Goal: Task Accomplishment & Management: Use online tool/utility

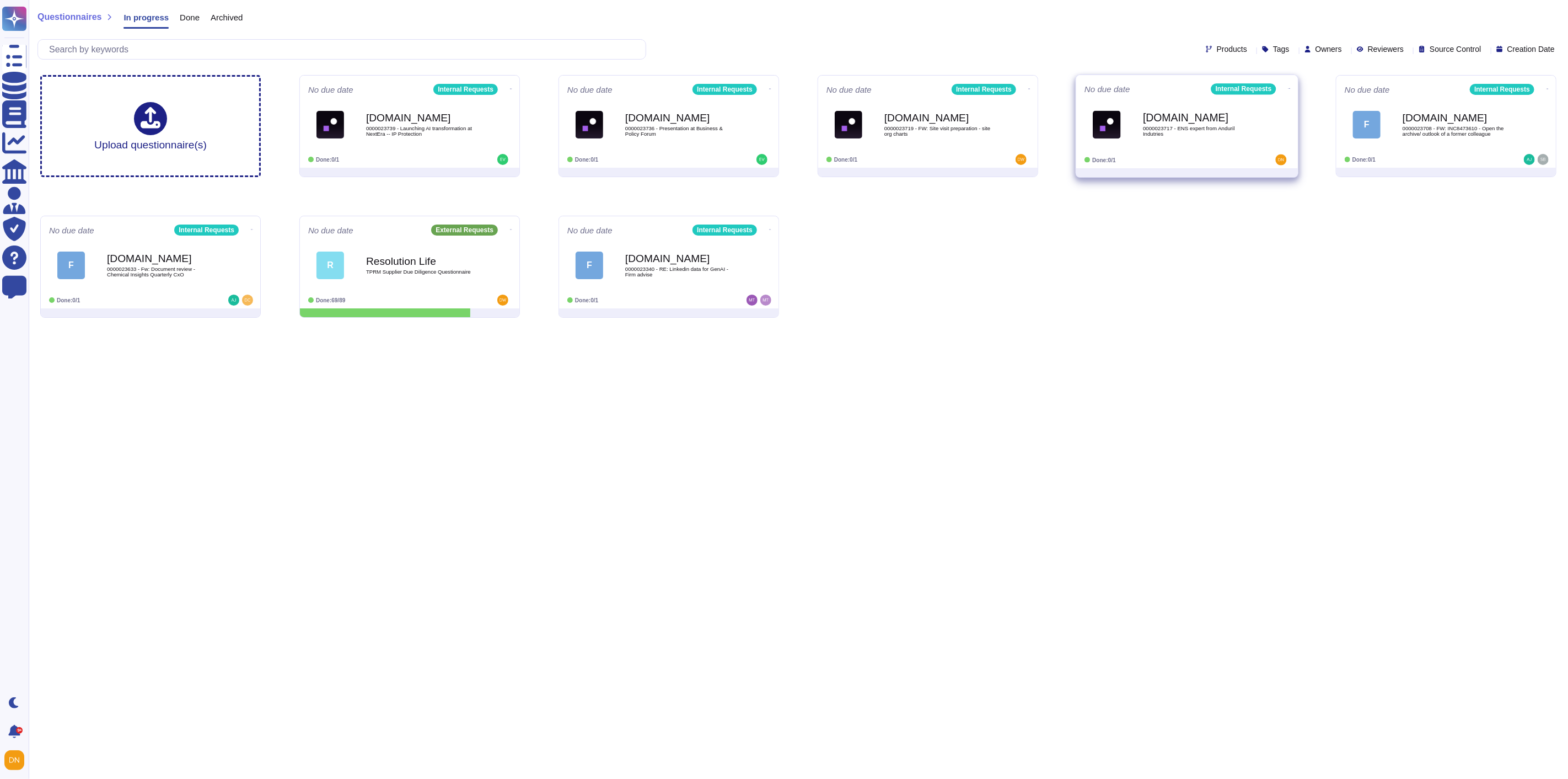
click at [1289, 88] on icon at bounding box center [1289, 88] width 2 height 3
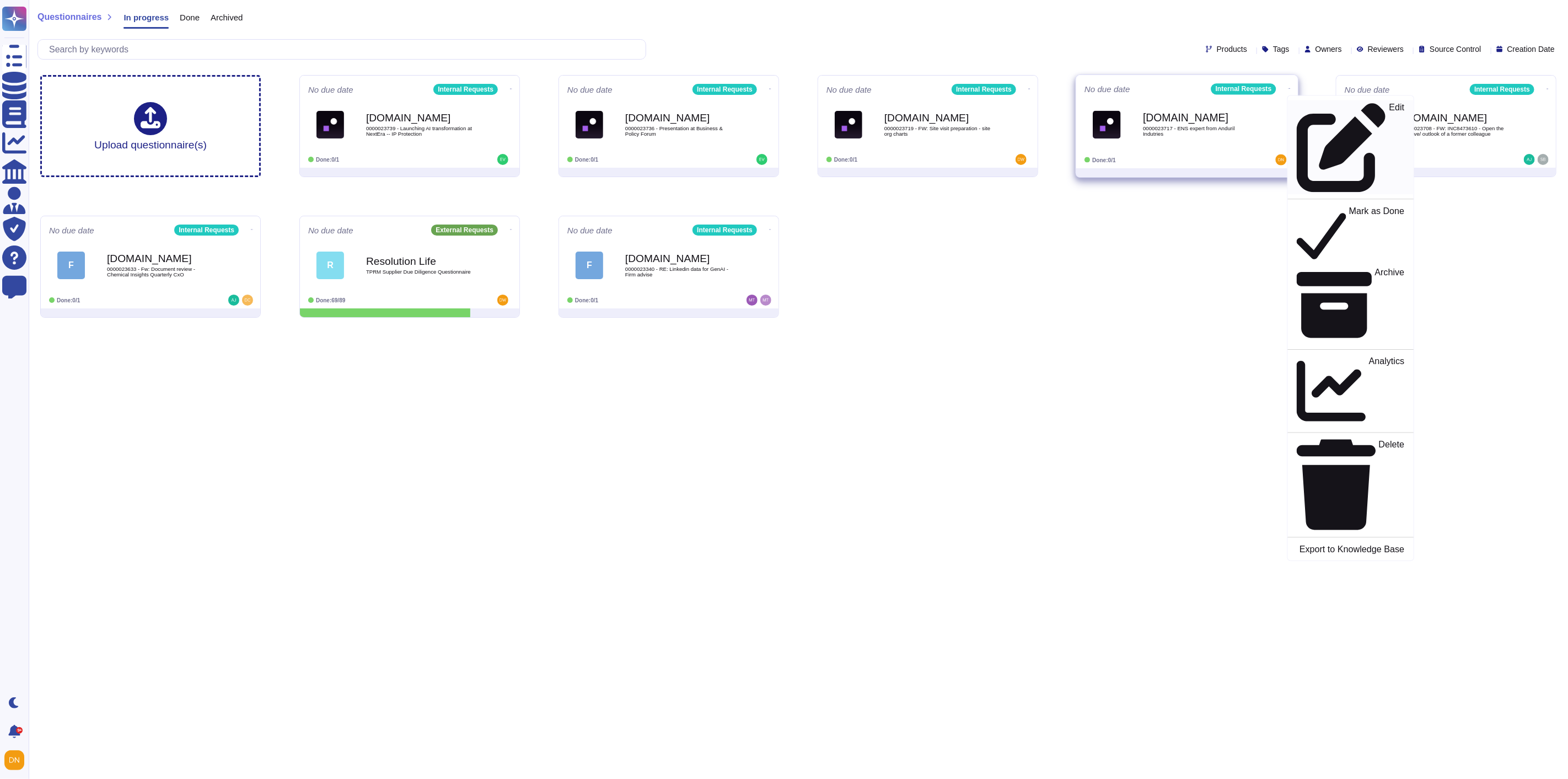
click at [1297, 104] on icon at bounding box center [1341, 147] width 88 height 88
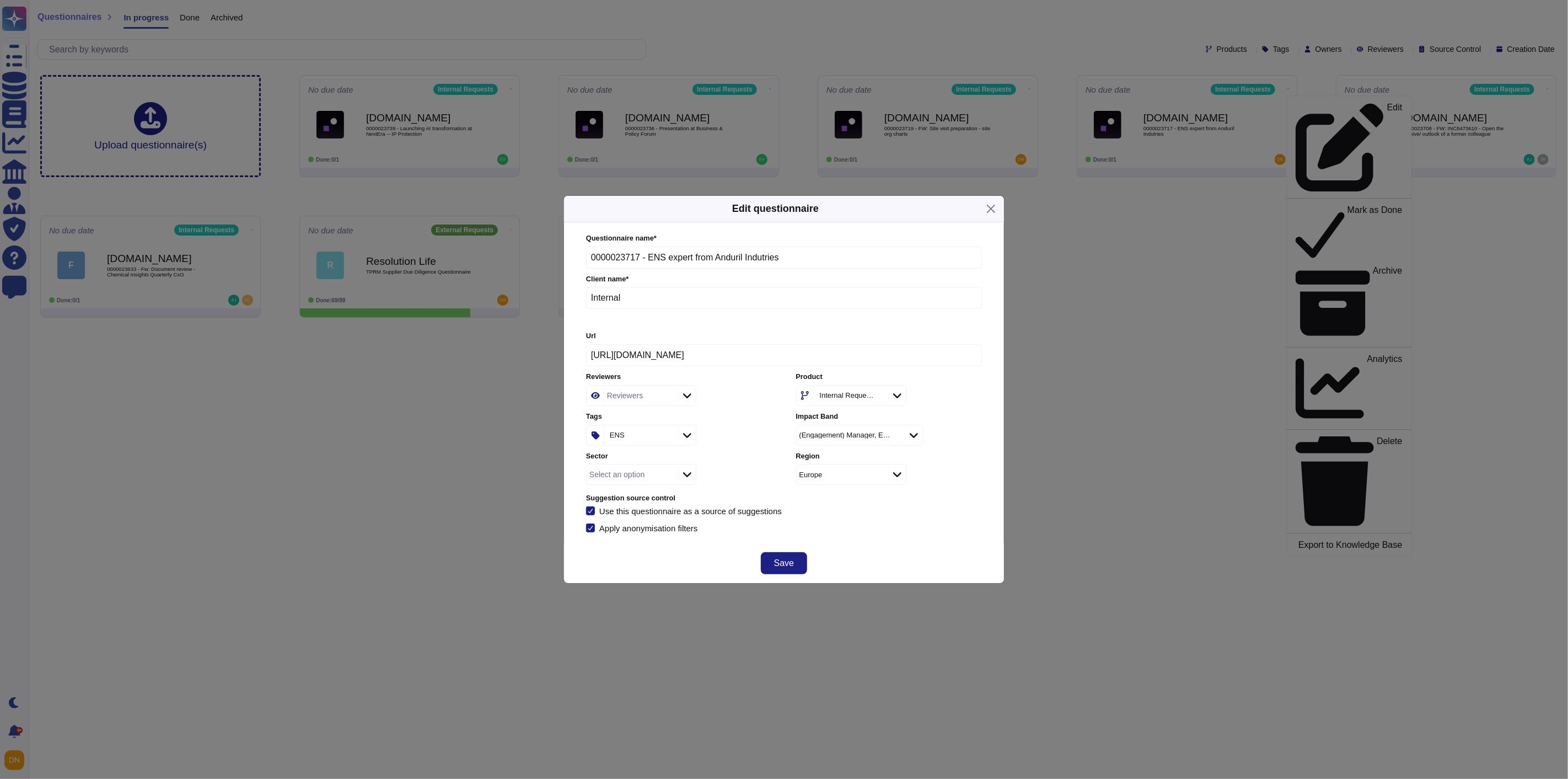
click at [607, 399] on div "Reviewers" at bounding box center [625, 395] width 36 height 8
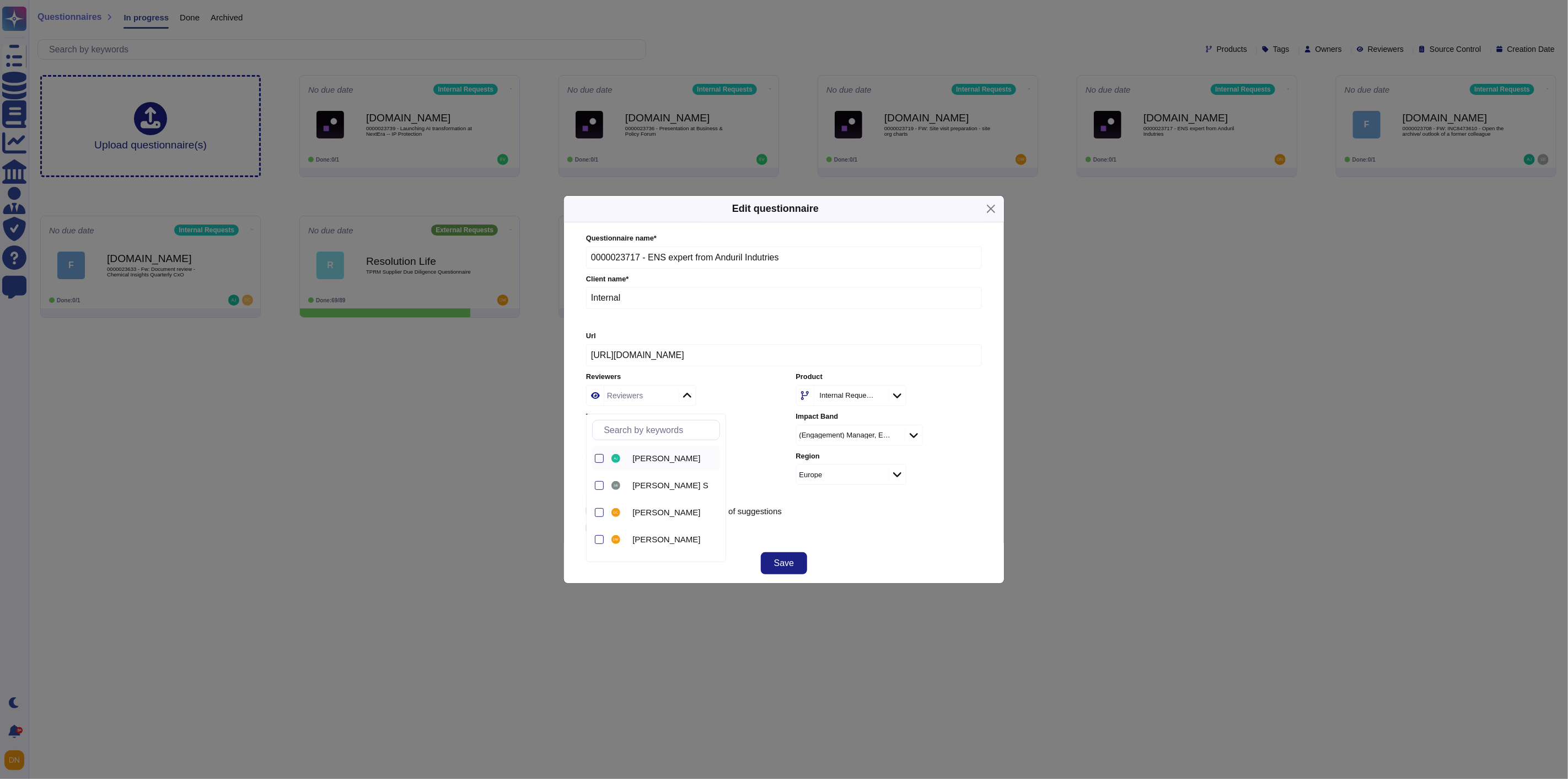
click at [648, 461] on span "[PERSON_NAME]" at bounding box center [666, 458] width 68 height 10
click at [789, 567] on span "Save" at bounding box center [784, 564] width 20 height 9
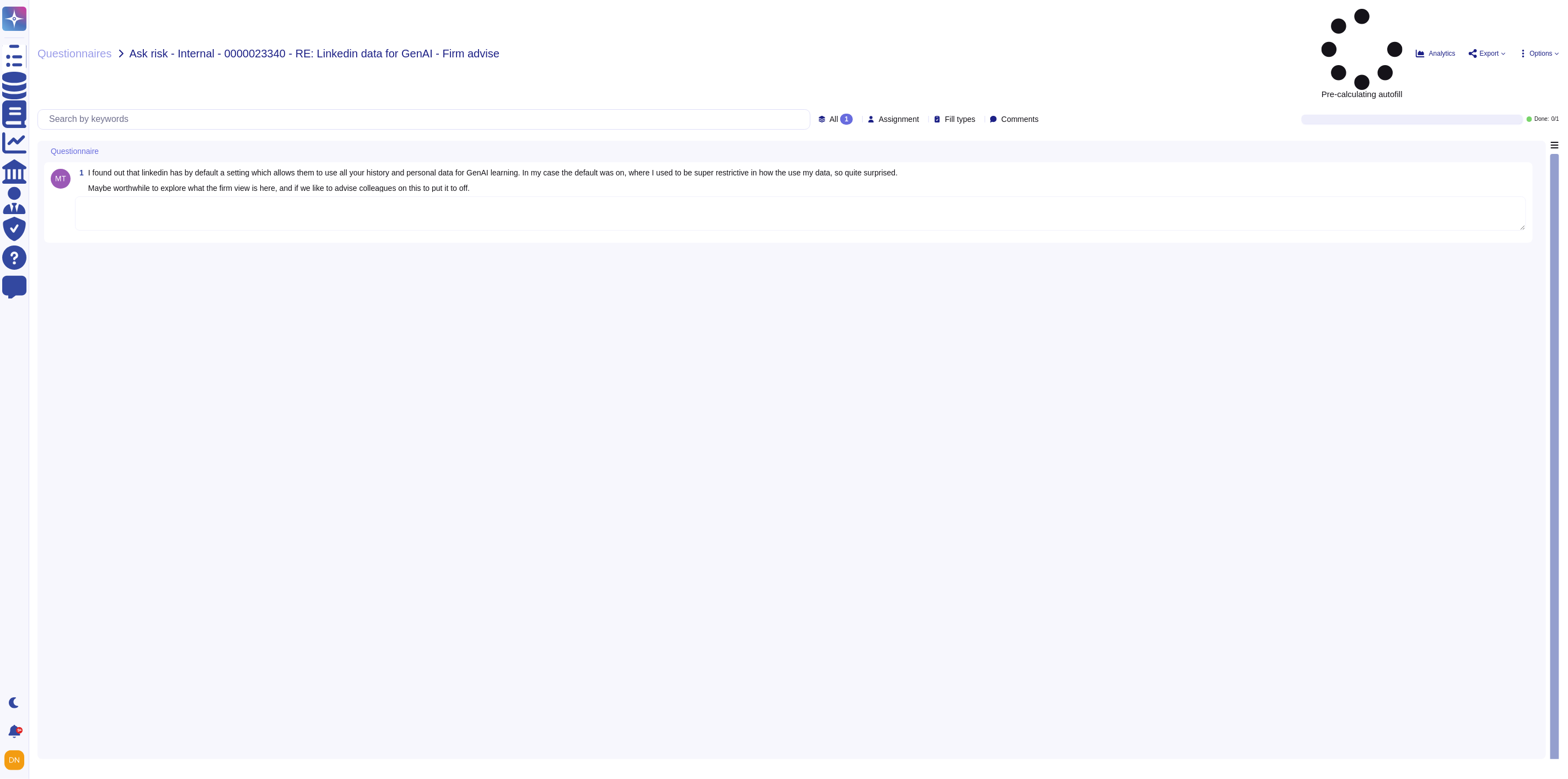
click at [508, 197] on textarea at bounding box center [800, 214] width 1451 height 34
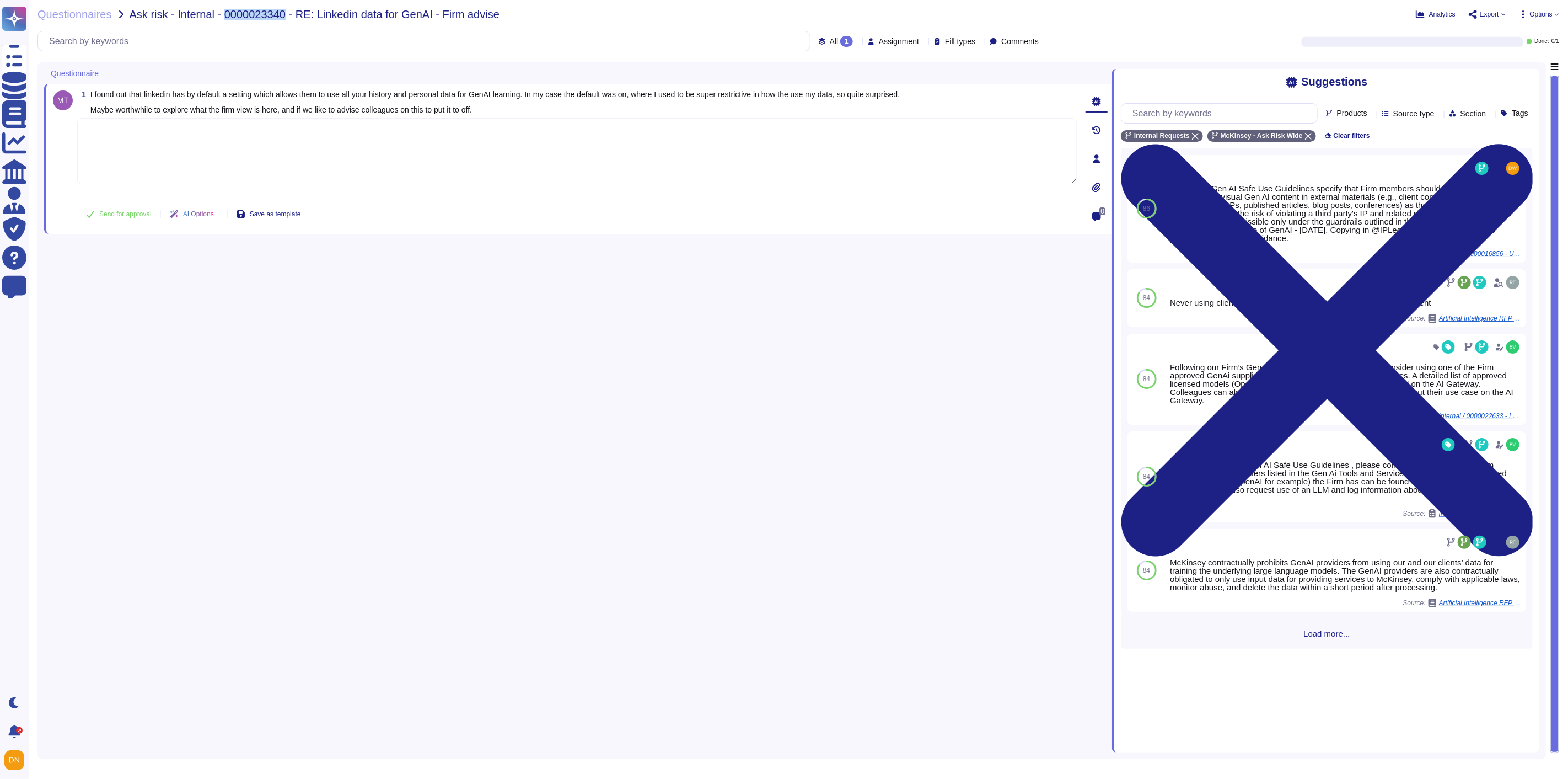
drag, startPoint x: 224, startPoint y: 15, endPoint x: 279, endPoint y: 13, distance: 55.0
click at [279, 13] on span "Ask risk - Internal - 0000023340 - RE: Linkedin data for GenAI - Firm advise" at bounding box center [314, 14] width 370 height 11
copy span "0000023340"
click at [346, 173] on textarea at bounding box center [577, 151] width 1000 height 66
paste textarea "Since LinkedIn accounts are not managed by the Firm and the decision to maintai…"
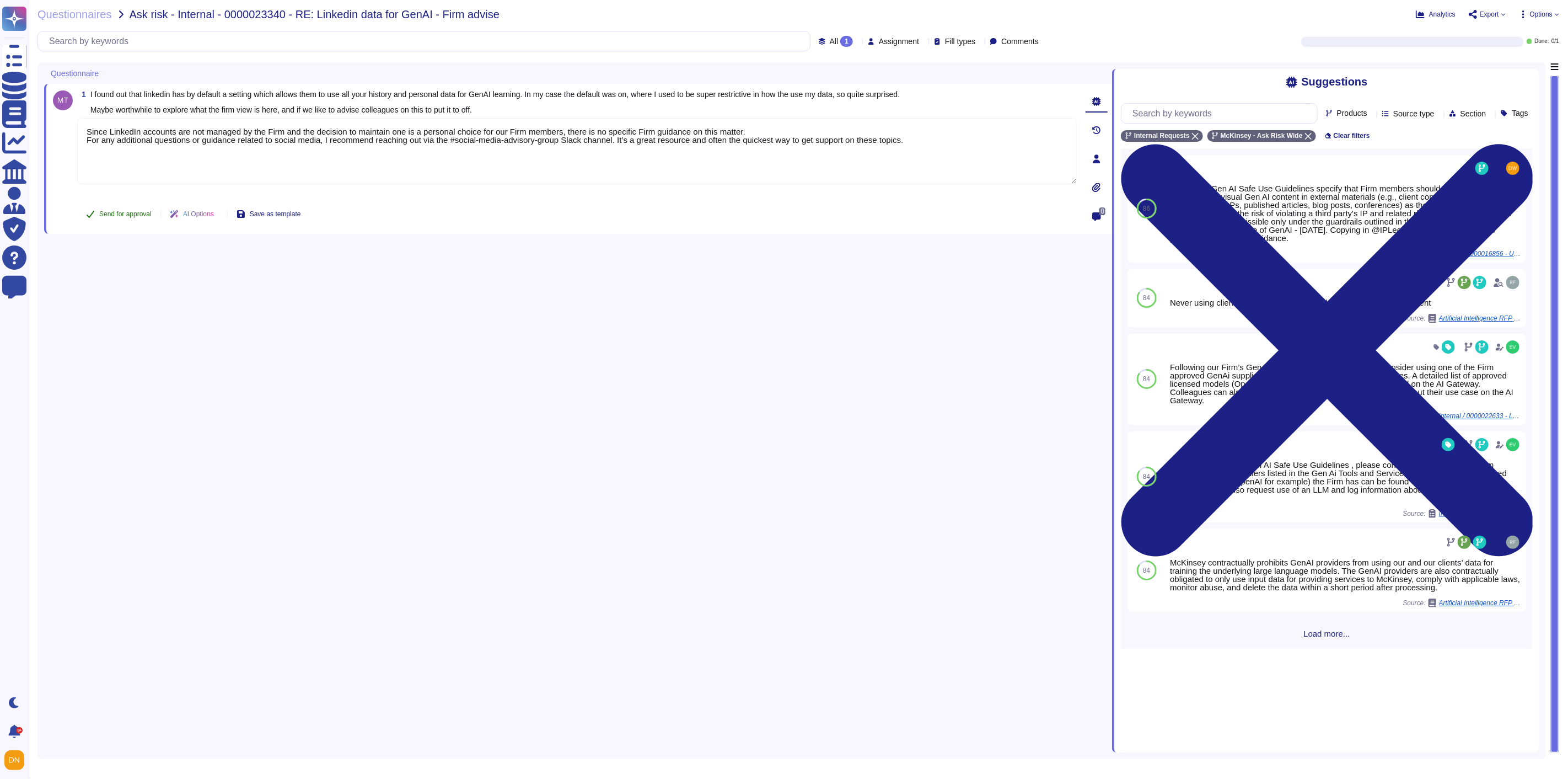
type textarea "Since LinkedIn accounts are not managed by the Firm and the decision to maintai…"
click at [118, 217] on button "Send for approval" at bounding box center [118, 214] width 83 height 22
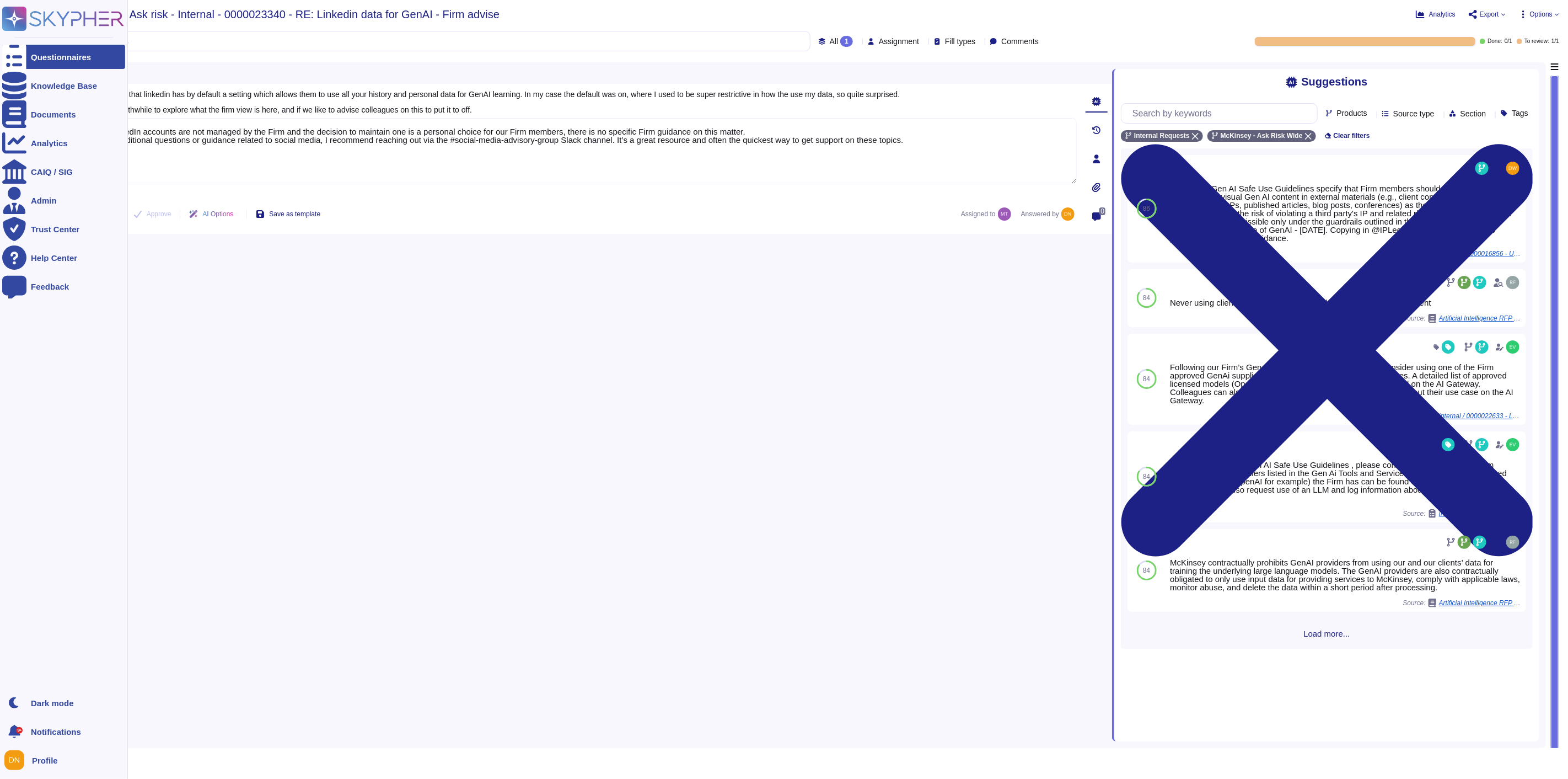
click at [21, 56] on div at bounding box center [13, 56] width 24 height 24
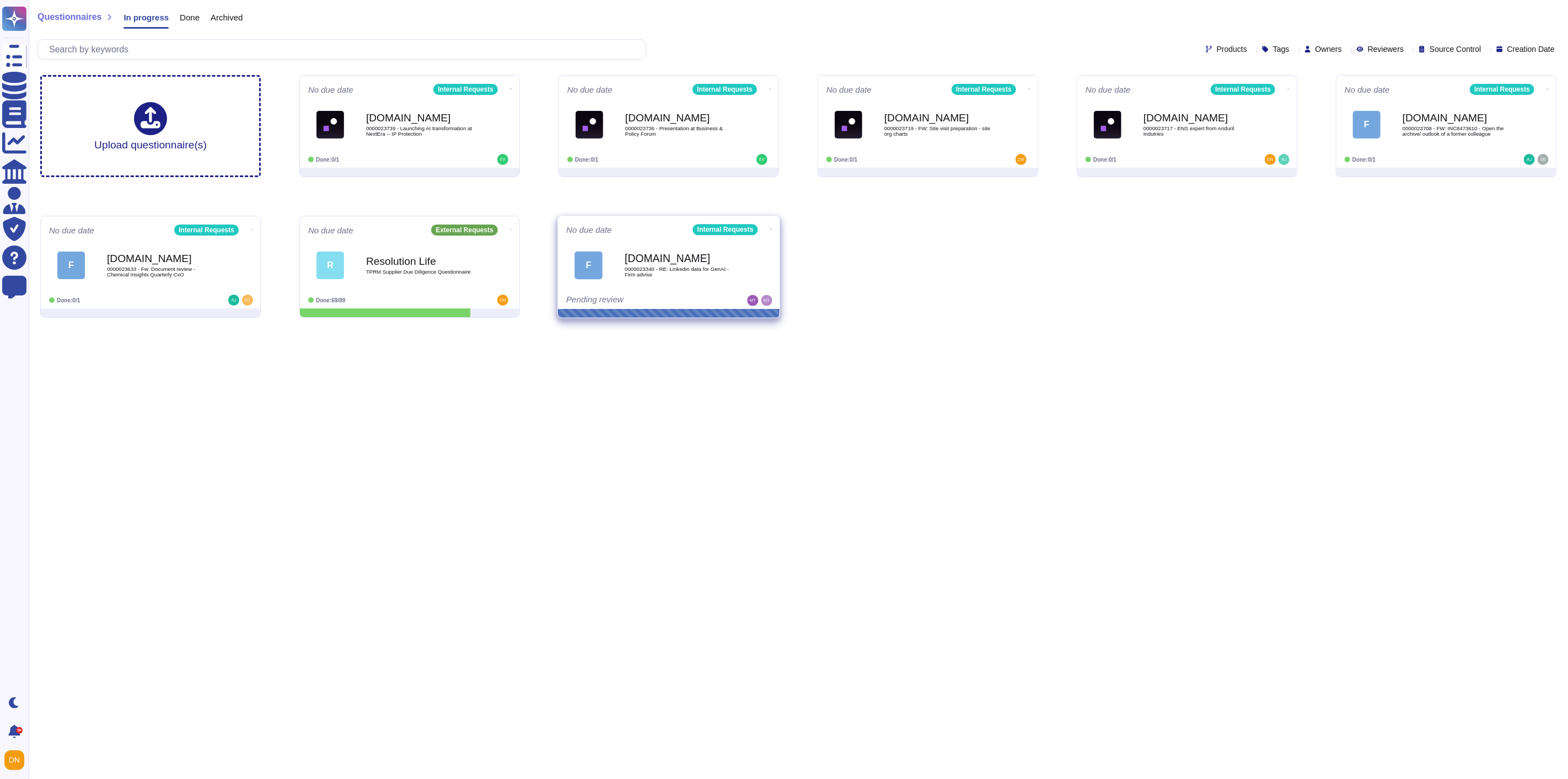
click at [771, 228] on icon at bounding box center [771, 229] width 2 height 3
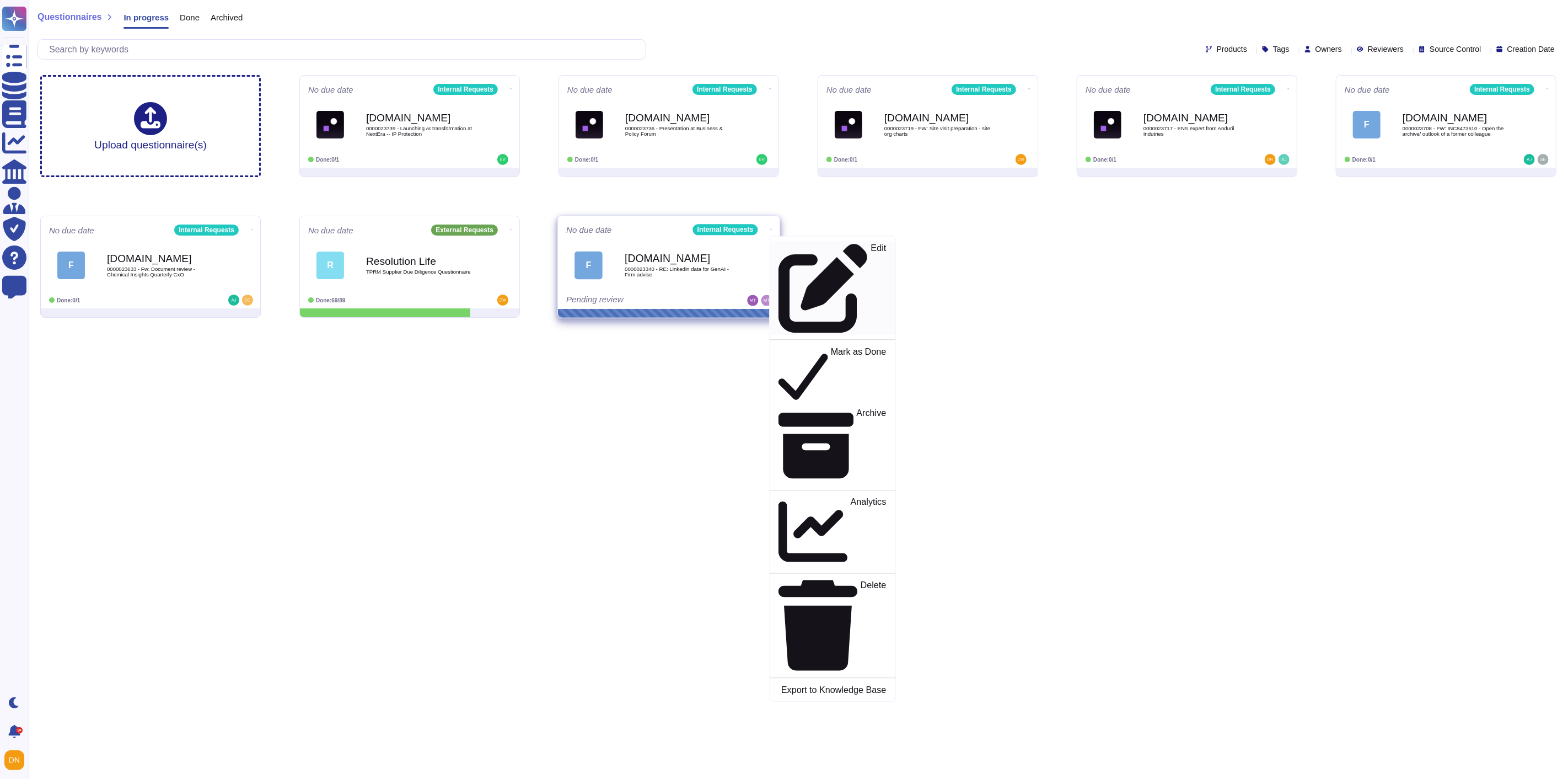
click at [872, 247] on p "Edit" at bounding box center [879, 289] width 15 height 89
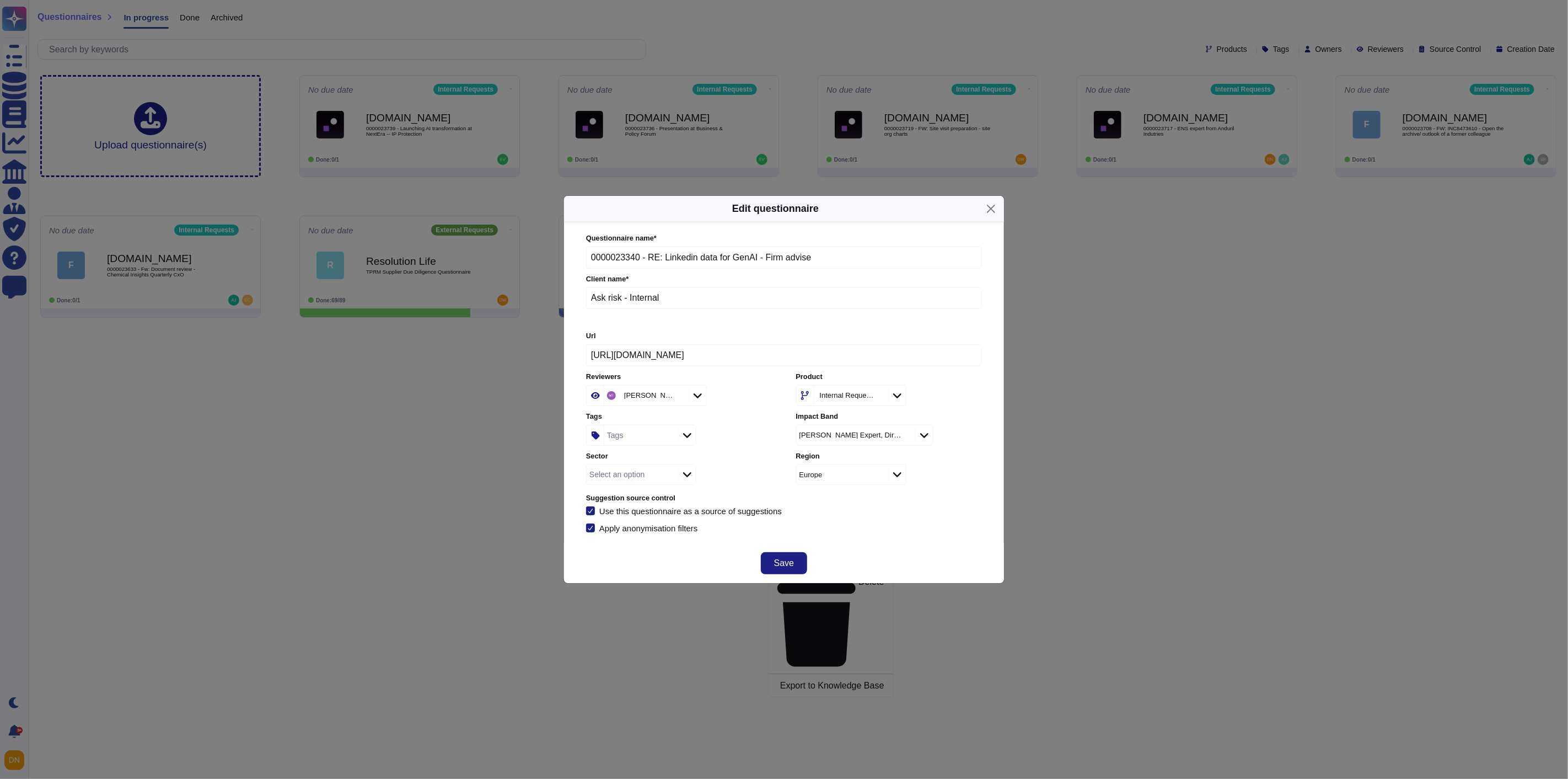
click at [678, 396] on icon at bounding box center [678, 396] width 0 height 0
click at [653, 399] on div "Reviewers" at bounding box center [640, 396] width 71 height 20
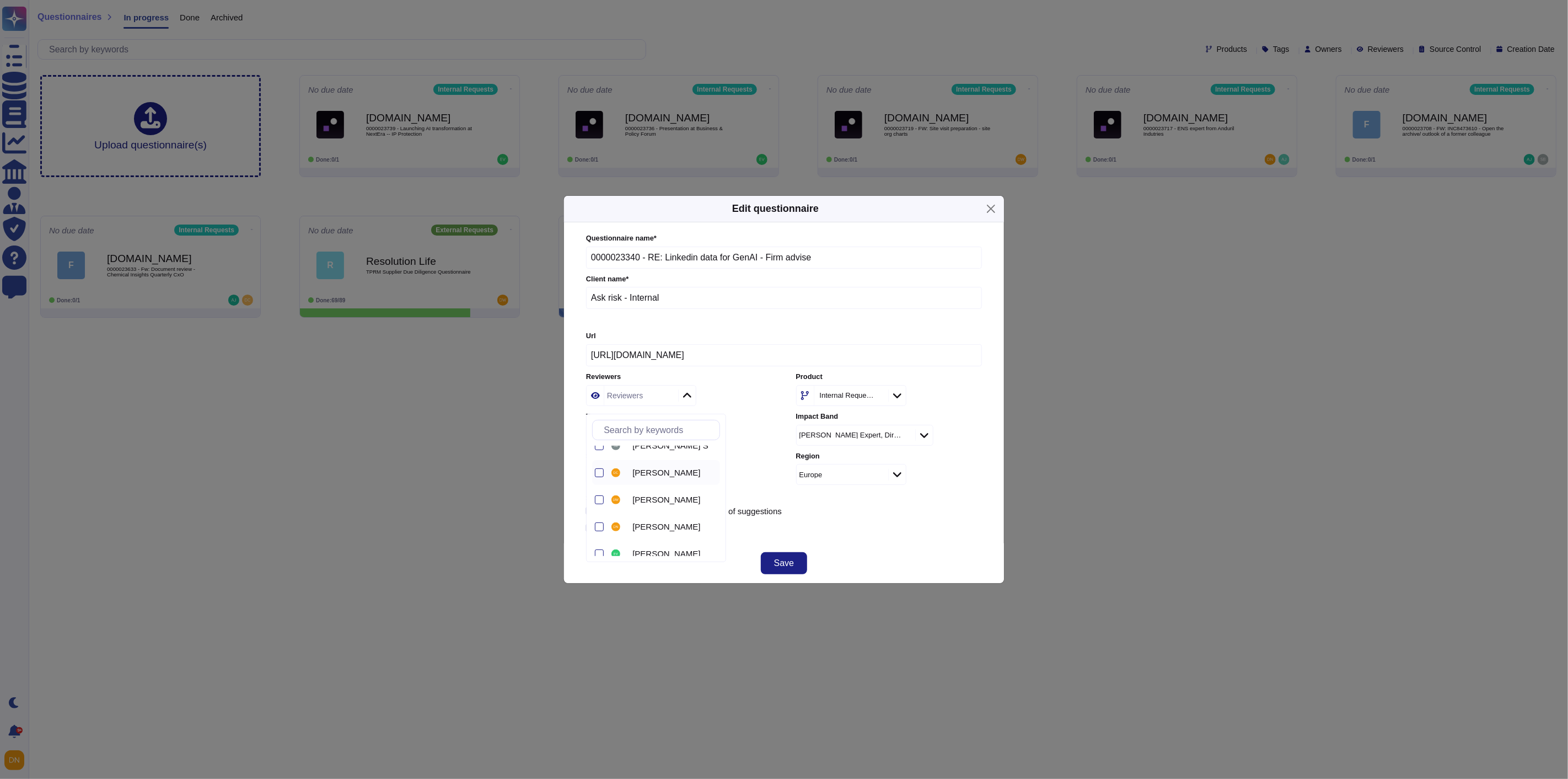
scroll to position [62, 0]
click at [664, 504] on span "[PERSON_NAME]" at bounding box center [666, 505] width 68 height 10
click at [803, 564] on button "Save" at bounding box center [784, 563] width 46 height 22
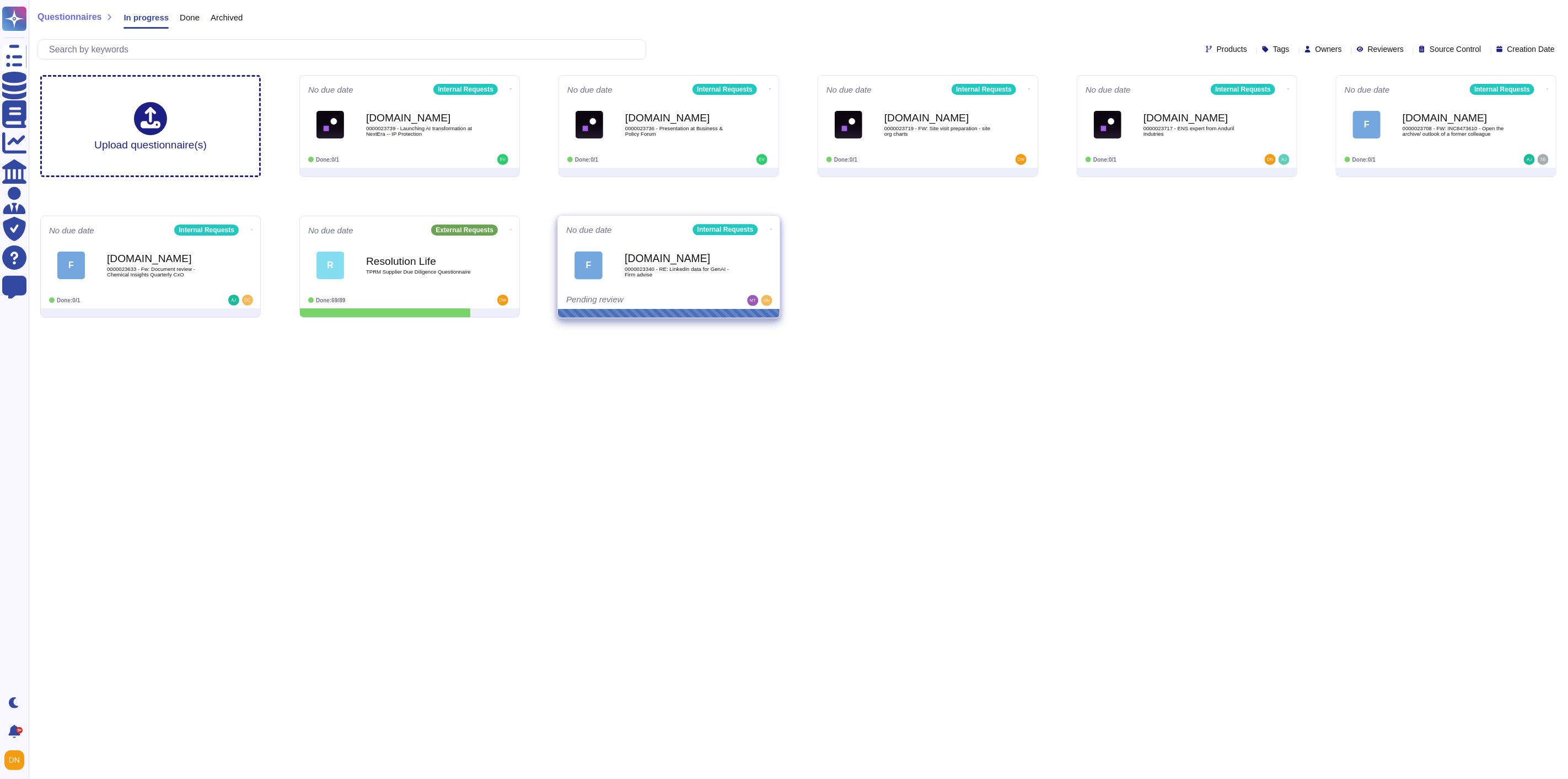
click at [721, 248] on div "[DOMAIN_NAME] 0000023340 - RE: Linkedin data for GenAI - Firm advise" at bounding box center [680, 265] width 112 height 45
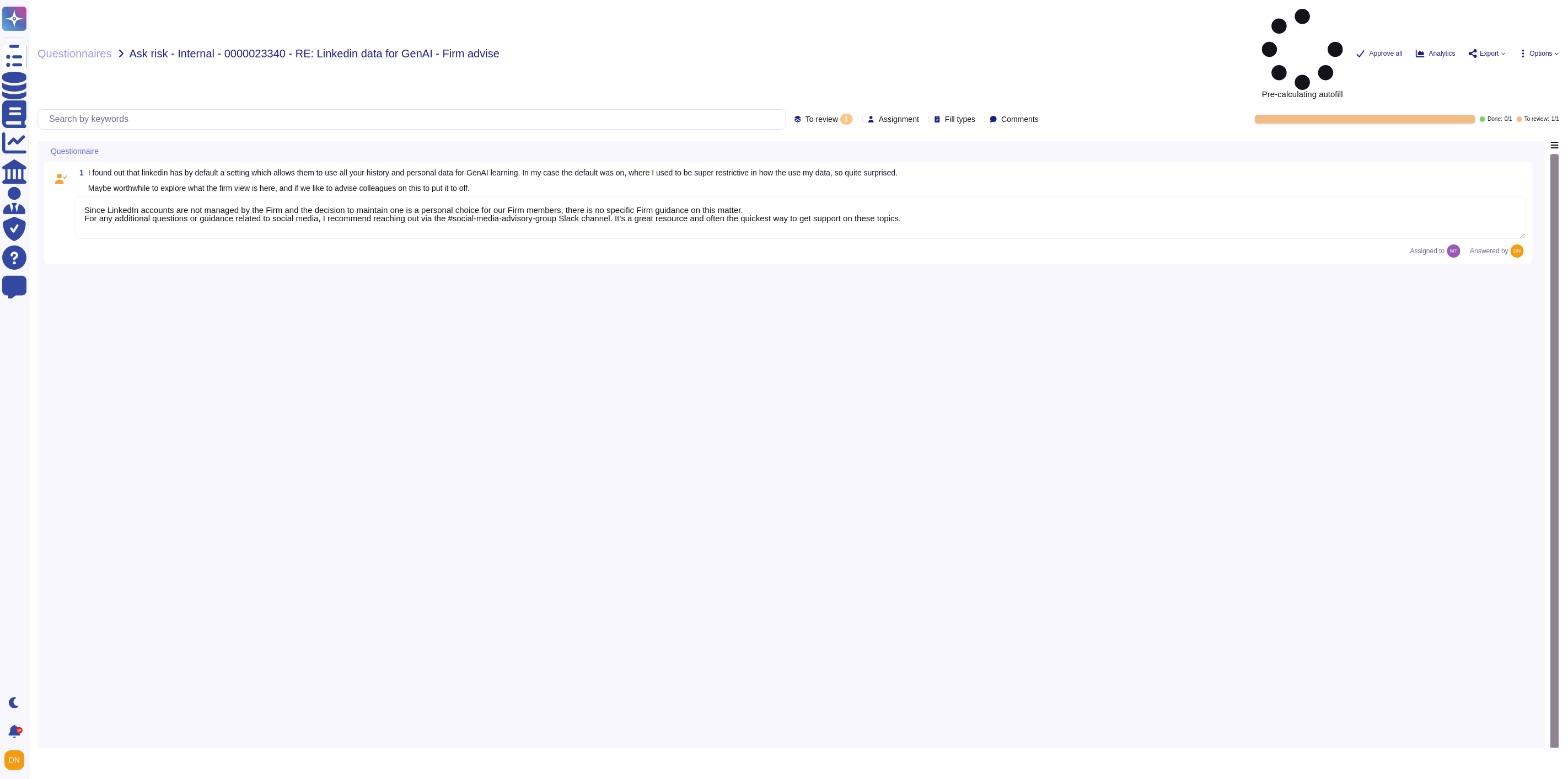
type textarea "Since LinkedIn accounts are not managed by the Firm and the decision to maintai…"
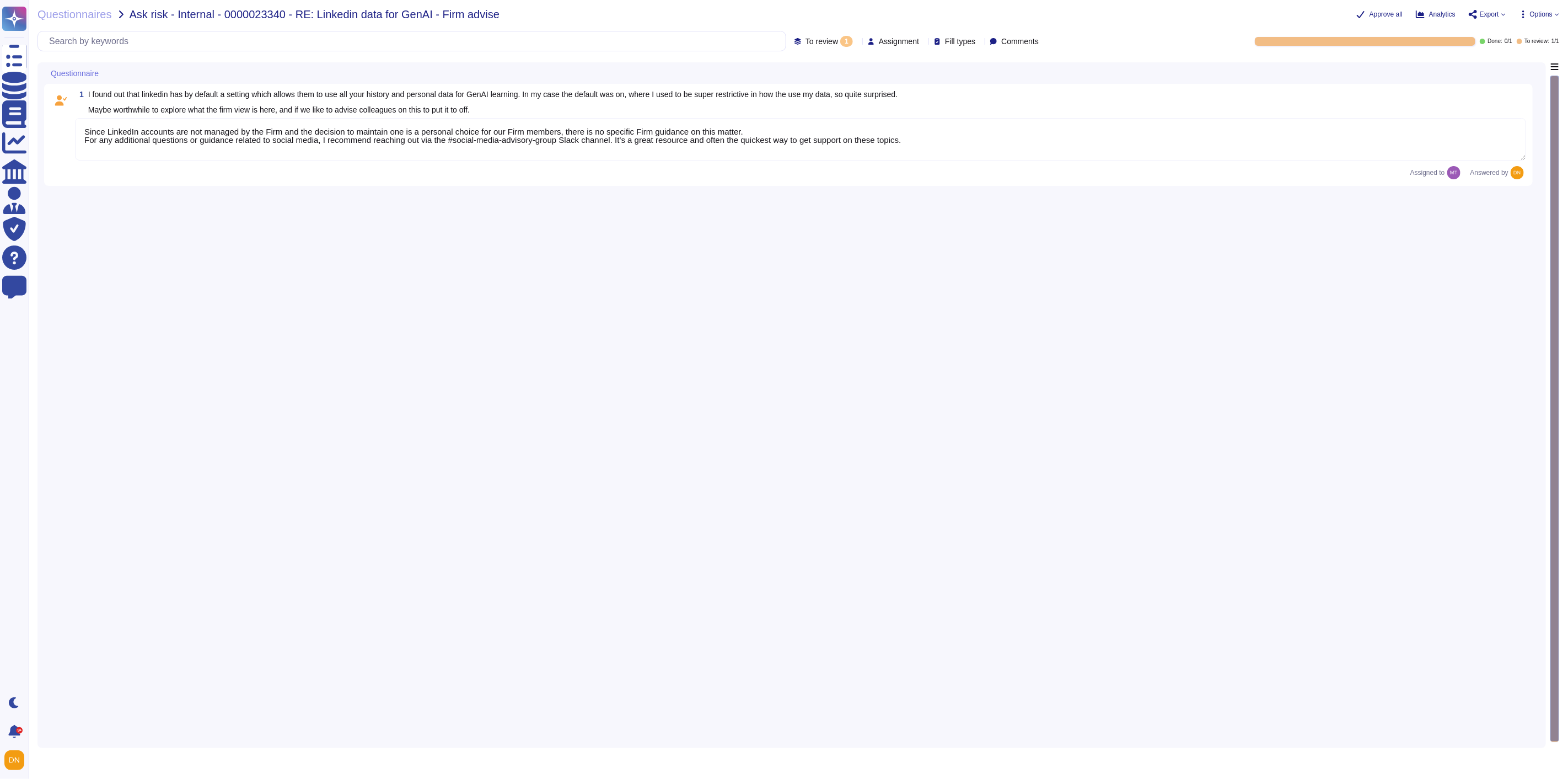
click at [429, 151] on textarea "Since LinkedIn accounts are not managed by the Firm and the decision to maintai…" at bounding box center [800, 139] width 1451 height 43
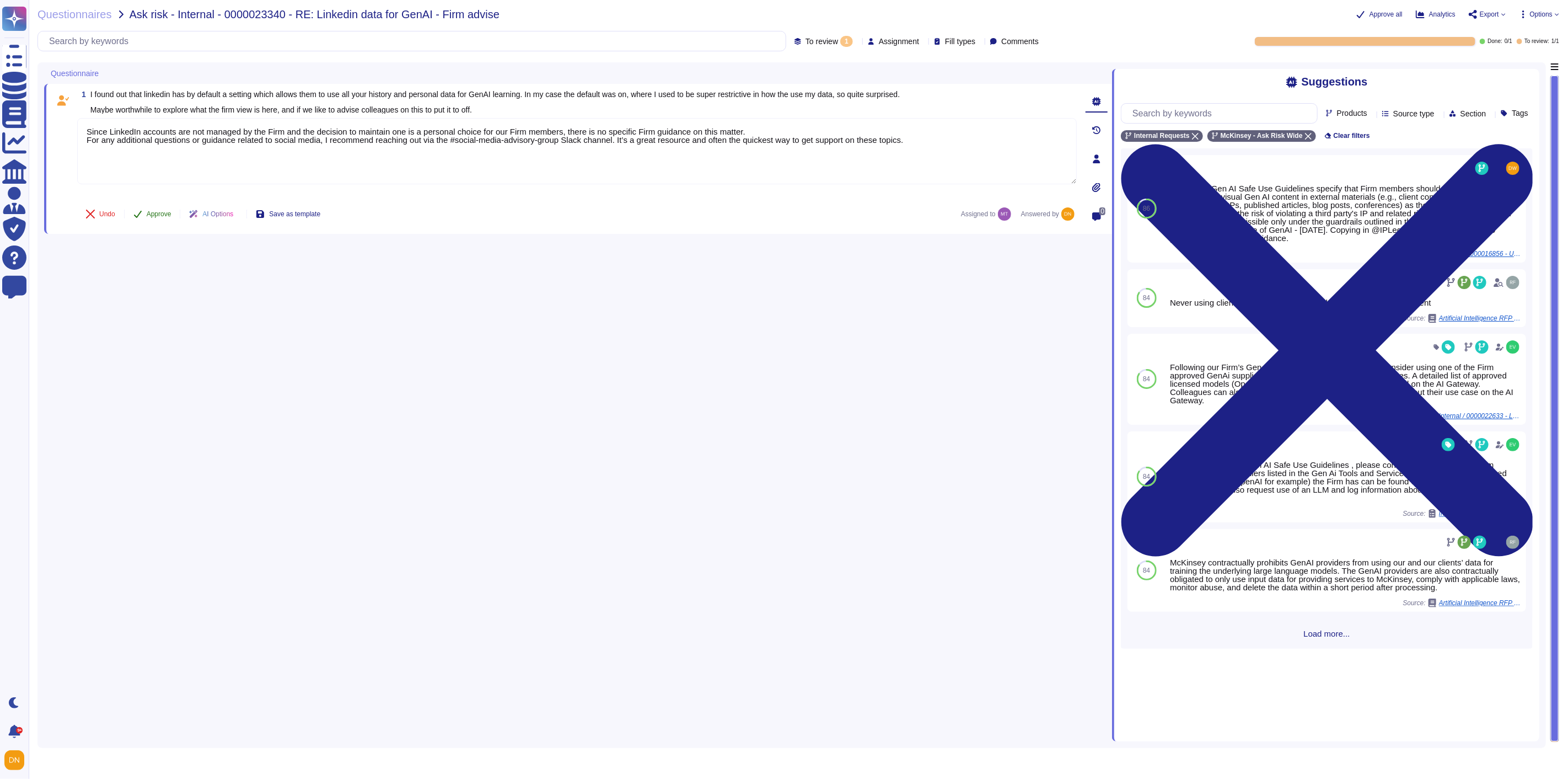
click at [163, 211] on span "Approve" at bounding box center [159, 214] width 25 height 6
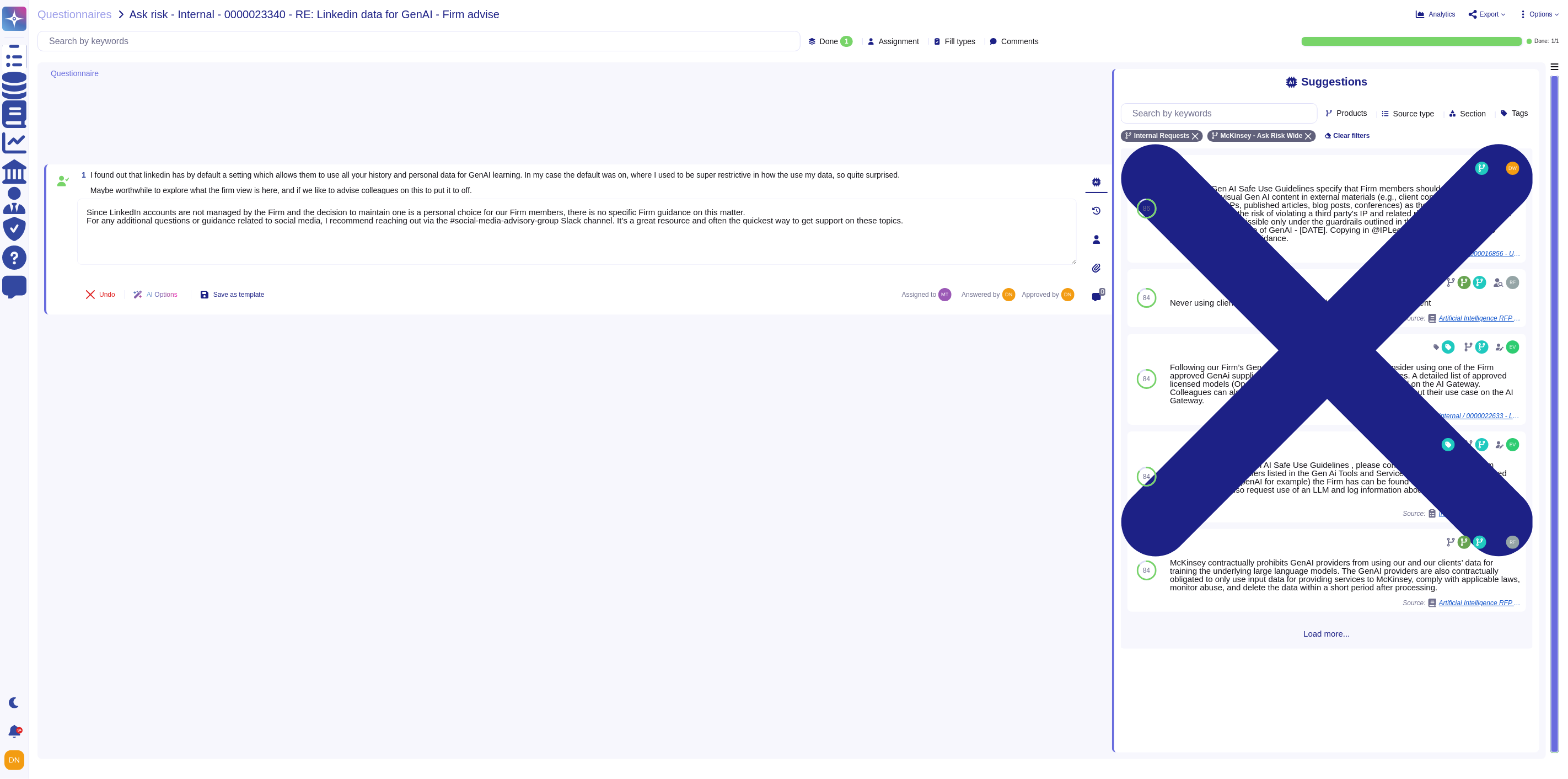
type textarea "Since LinkedIn accounts are not managed by the Firm and the decision to maintai…"
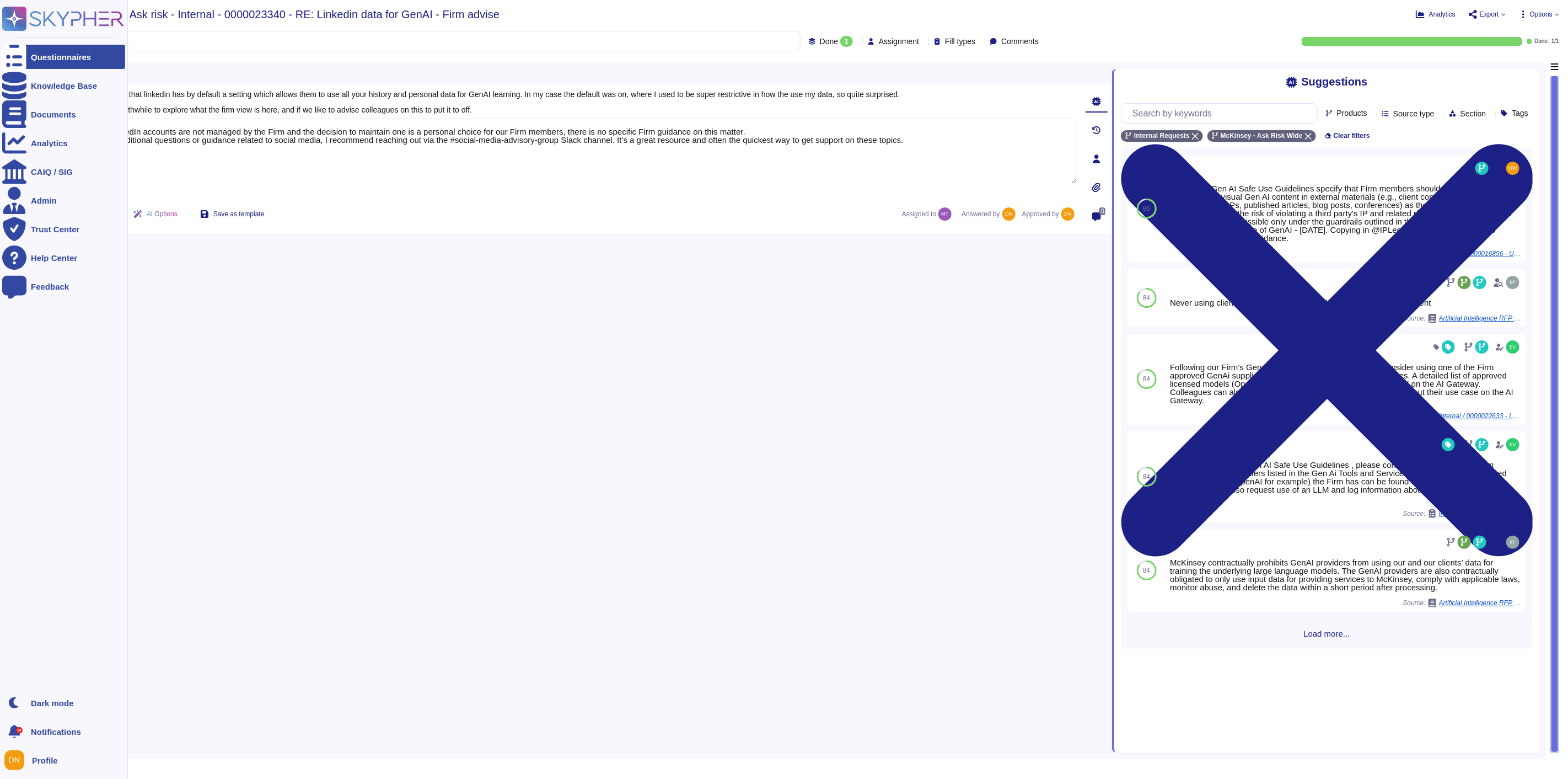
click at [24, 53] on div at bounding box center [13, 56] width 24 height 24
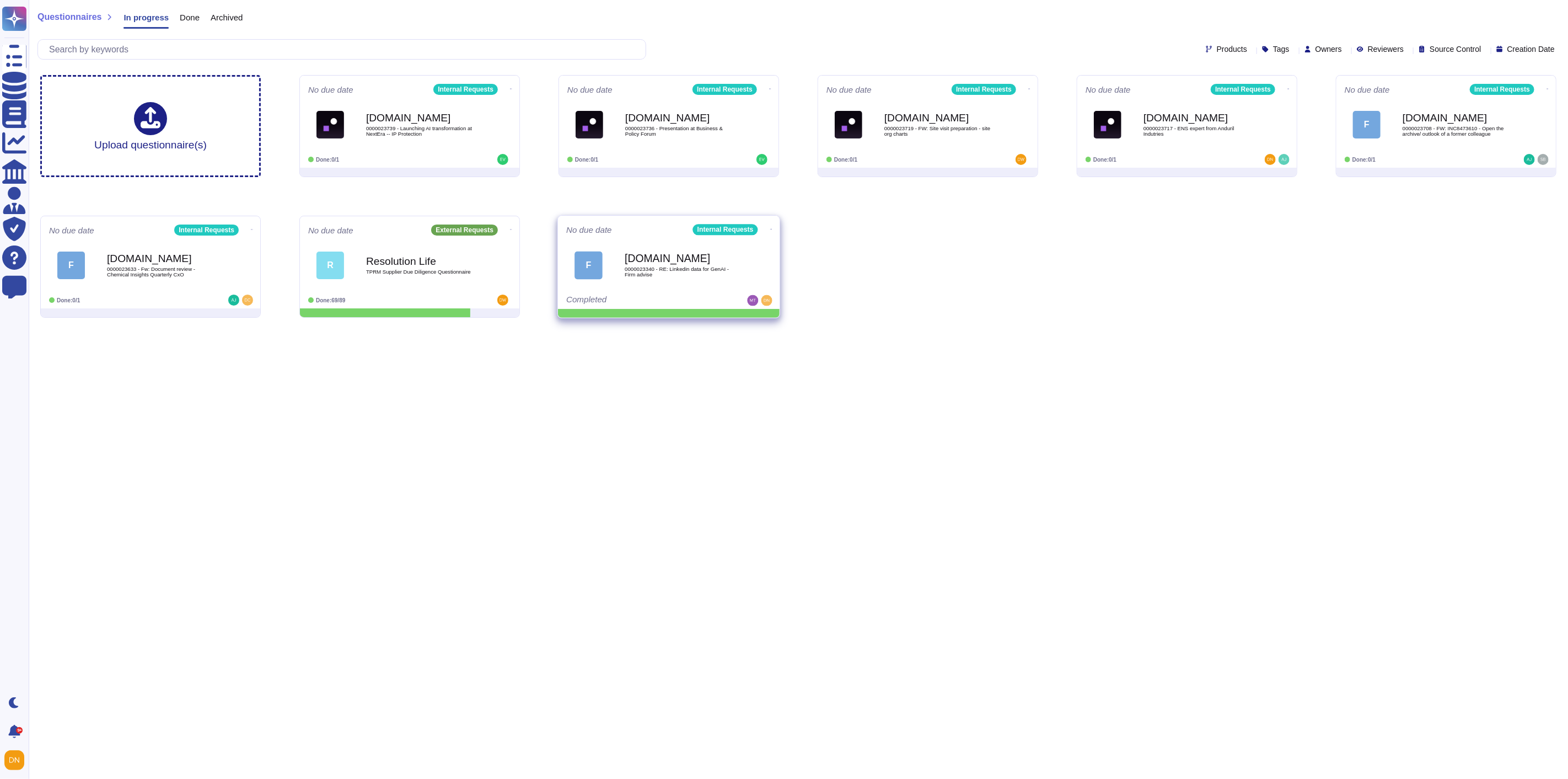
click at [771, 229] on icon at bounding box center [771, 229] width 2 height 1
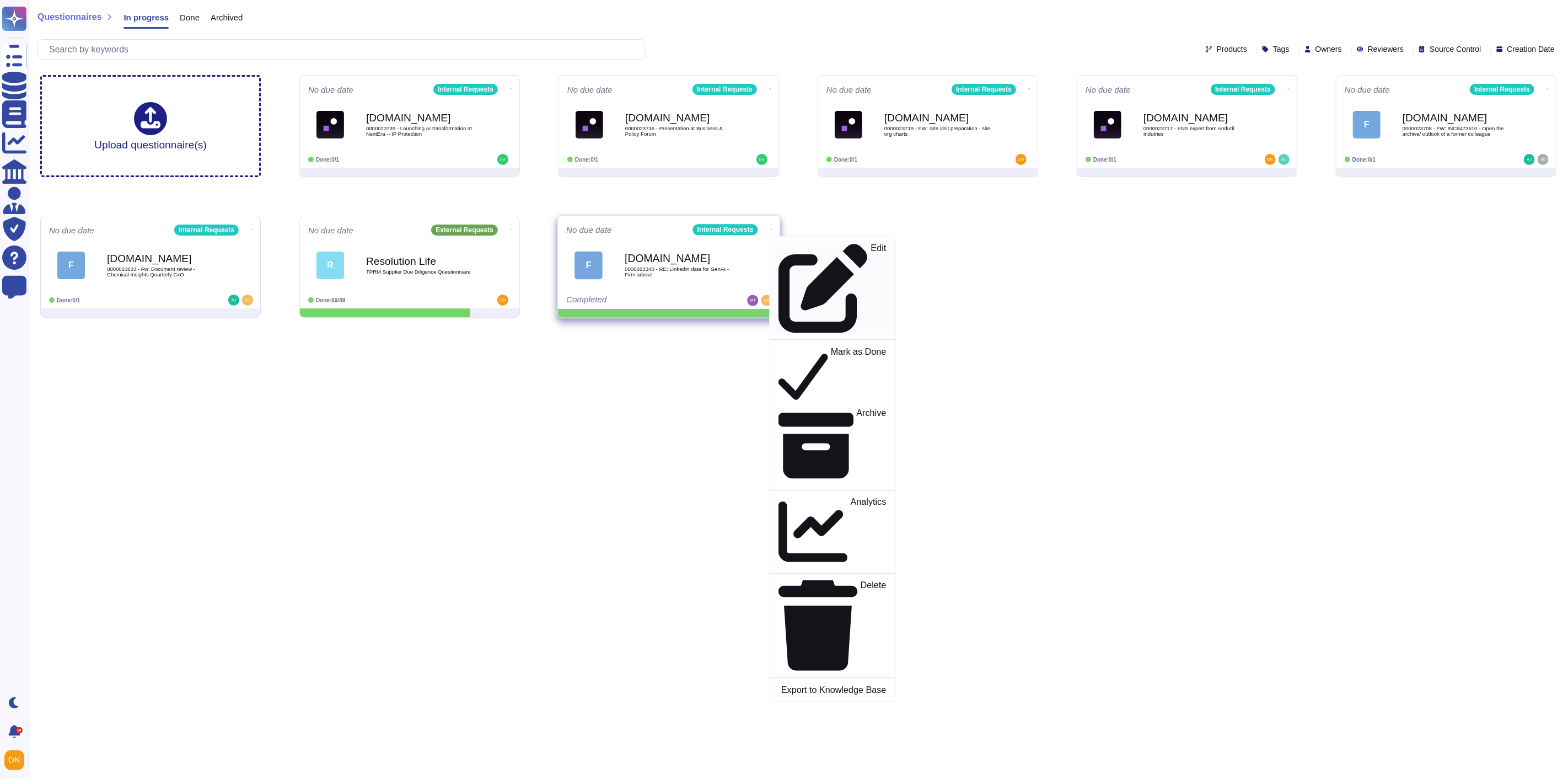
click at [780, 243] on div "Edit" at bounding box center [832, 288] width 107 height 90
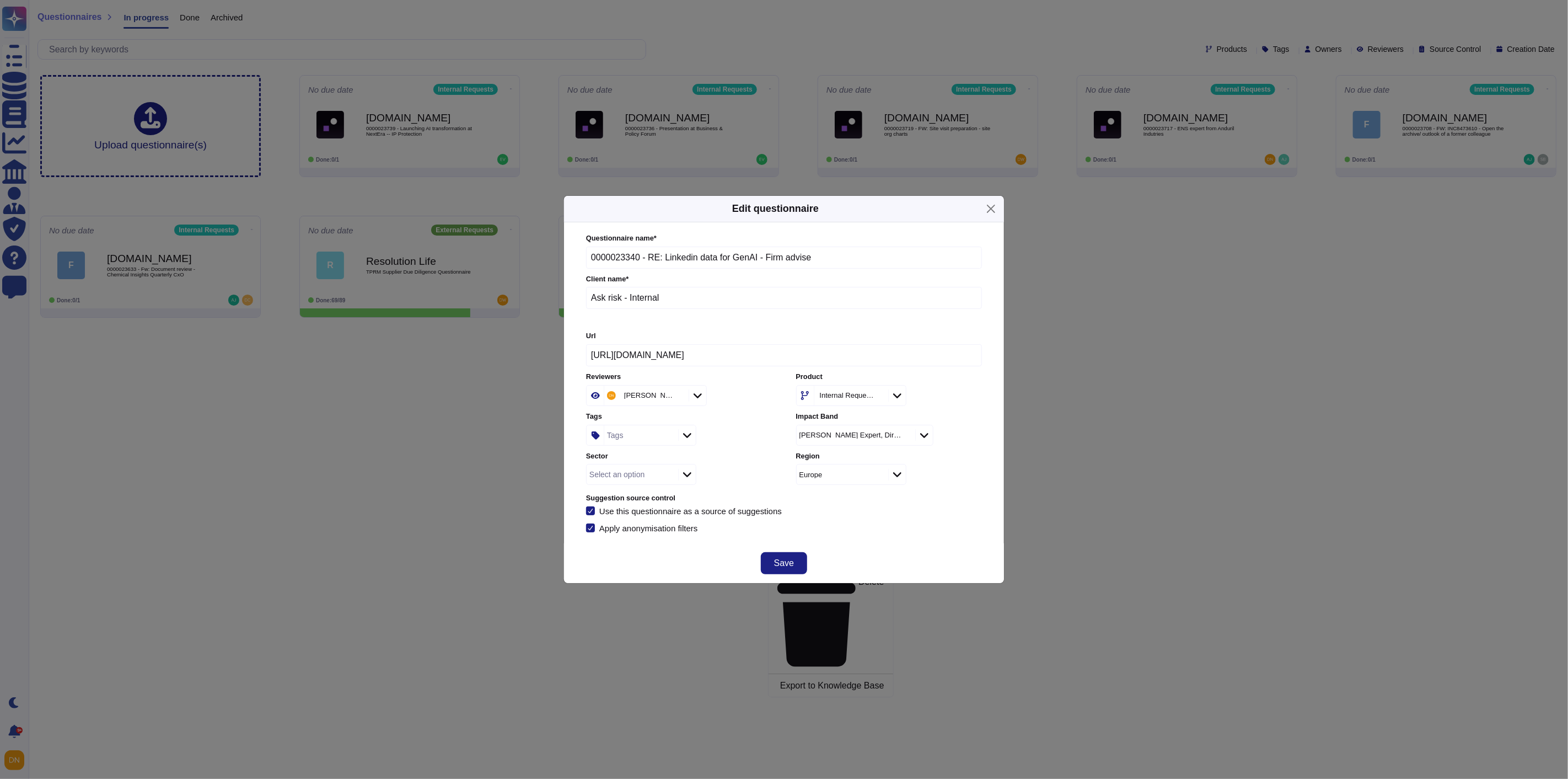
click at [658, 440] on div "Tags" at bounding box center [640, 435] width 71 height 20
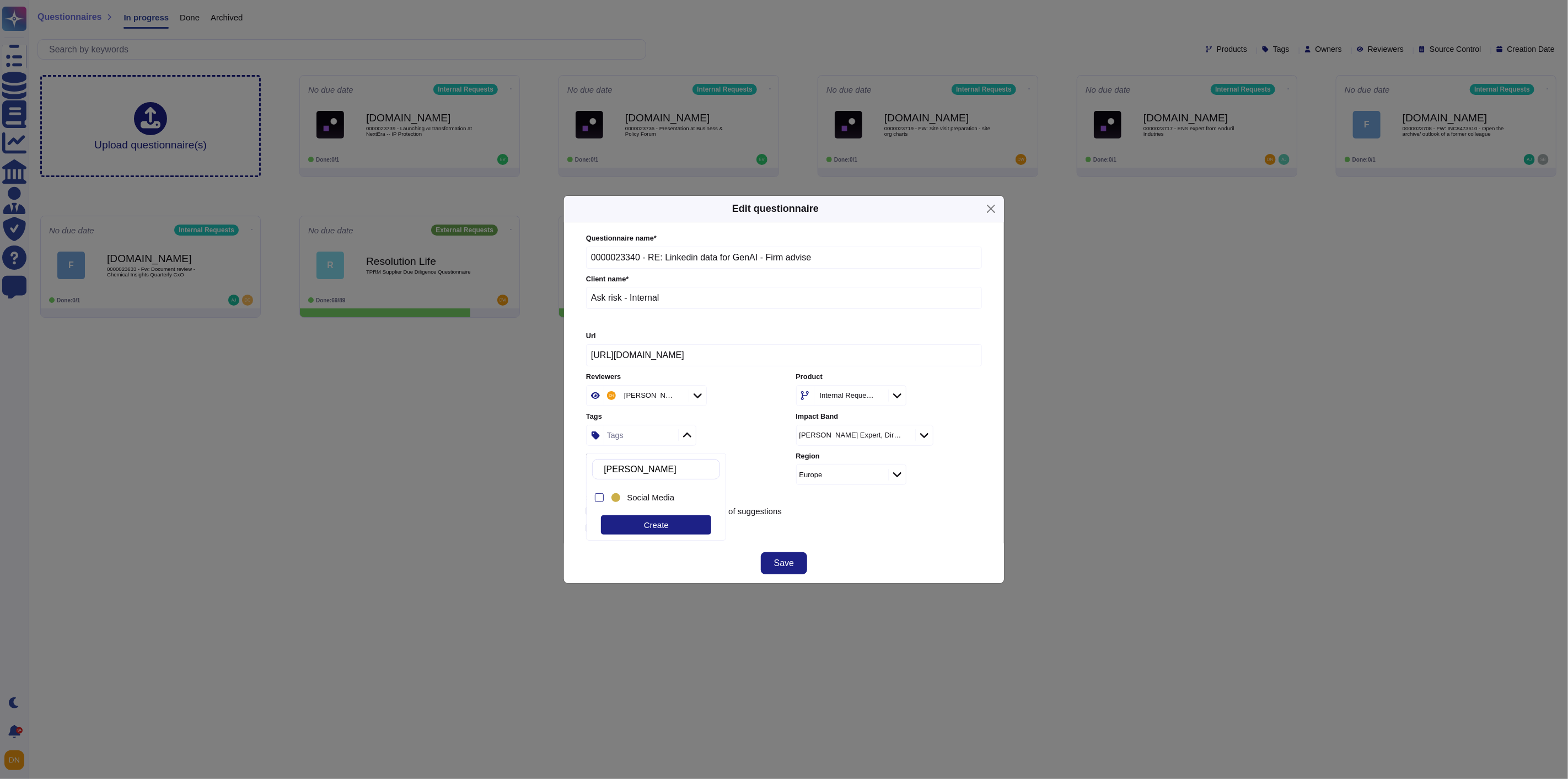
type input "social"
click at [649, 490] on div "Social Media" at bounding box center [658, 498] width 99 height 25
click at [813, 512] on div "Use this questionnaire as a source of suggestions" at bounding box center [783, 511] width 396 height 9
click at [792, 567] on span "Save" at bounding box center [784, 564] width 20 height 9
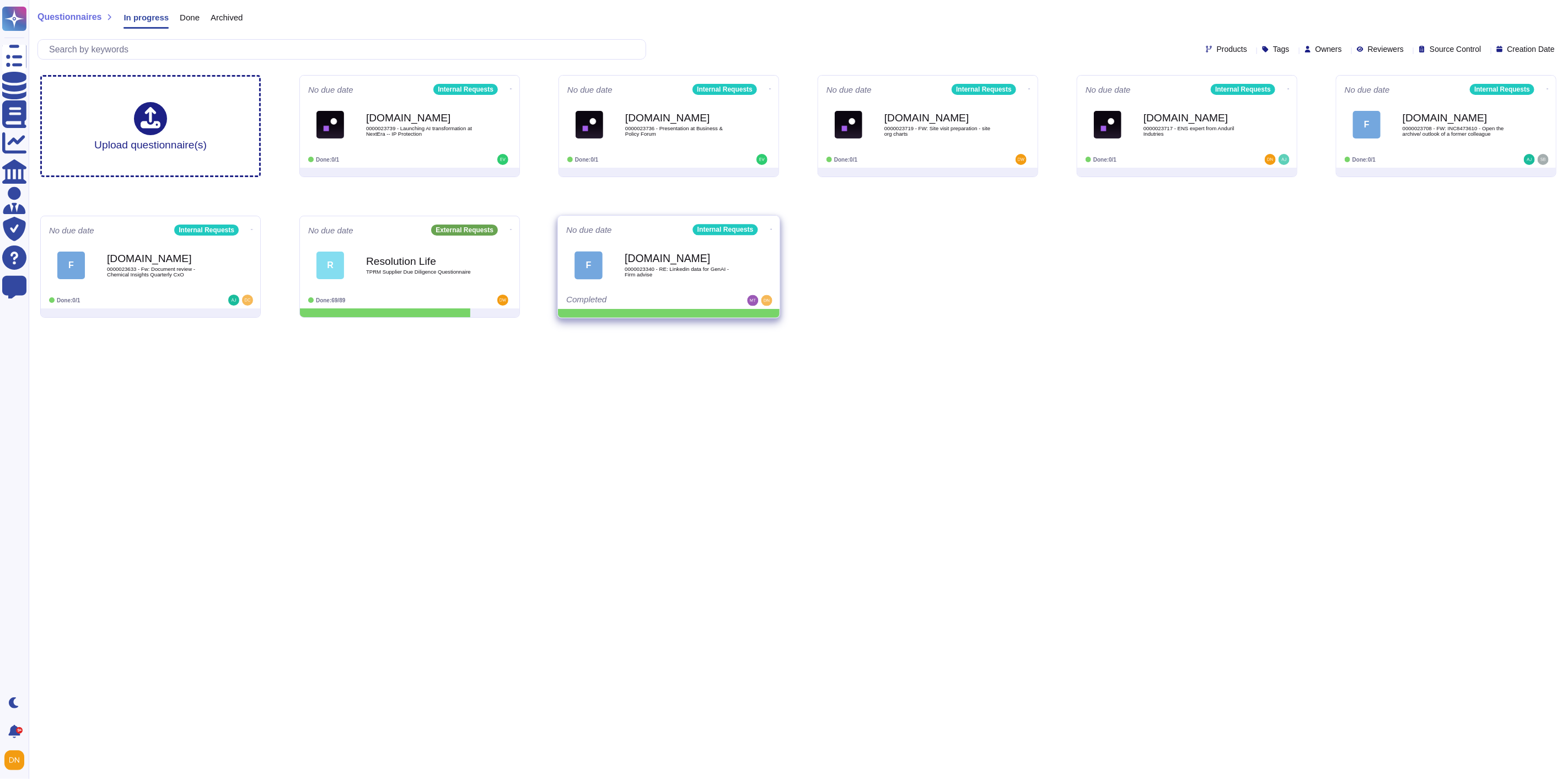
click at [771, 228] on icon at bounding box center [771, 229] width 2 height 3
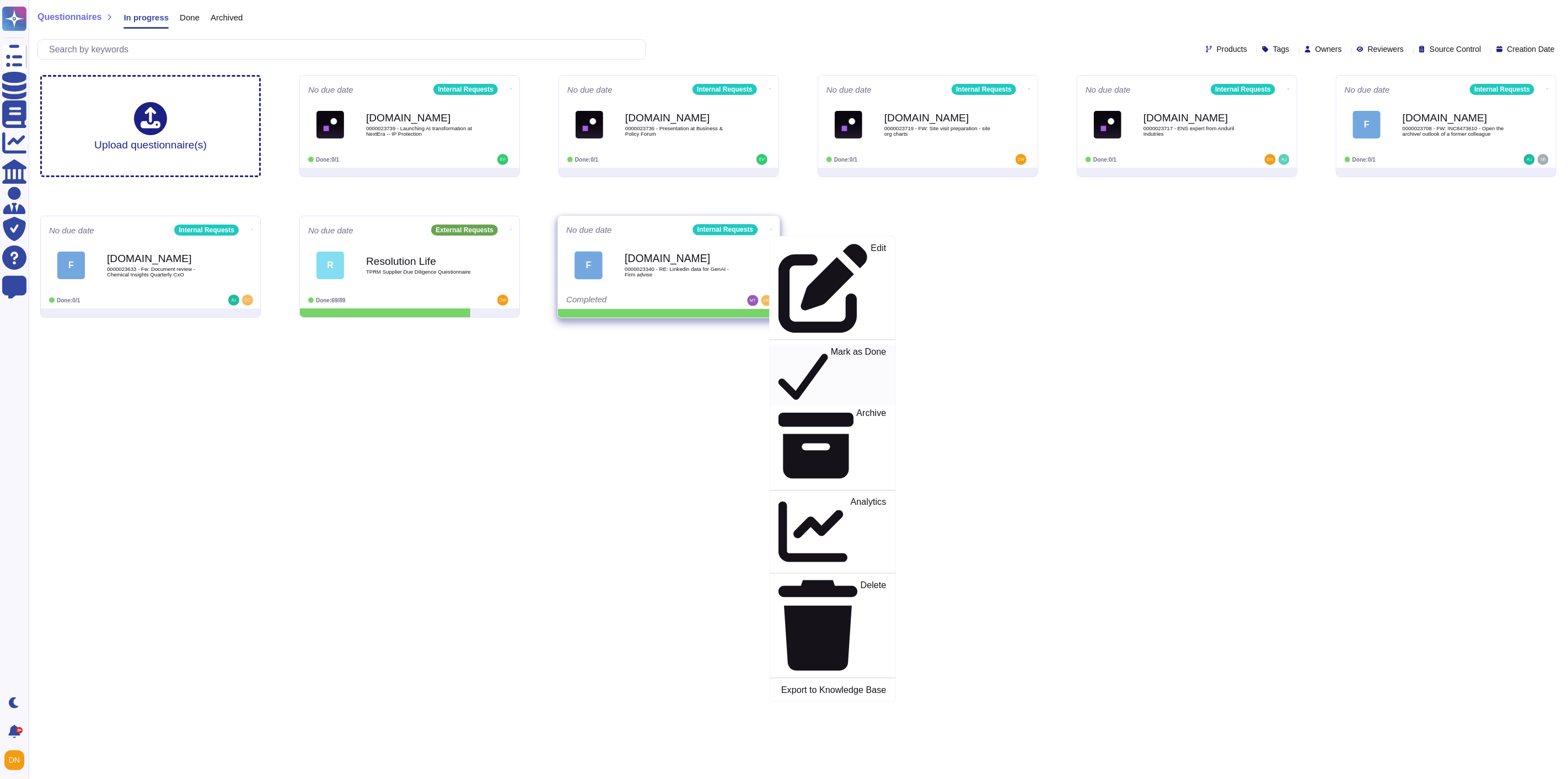
click at [779, 354] on icon at bounding box center [804, 376] width 50 height 46
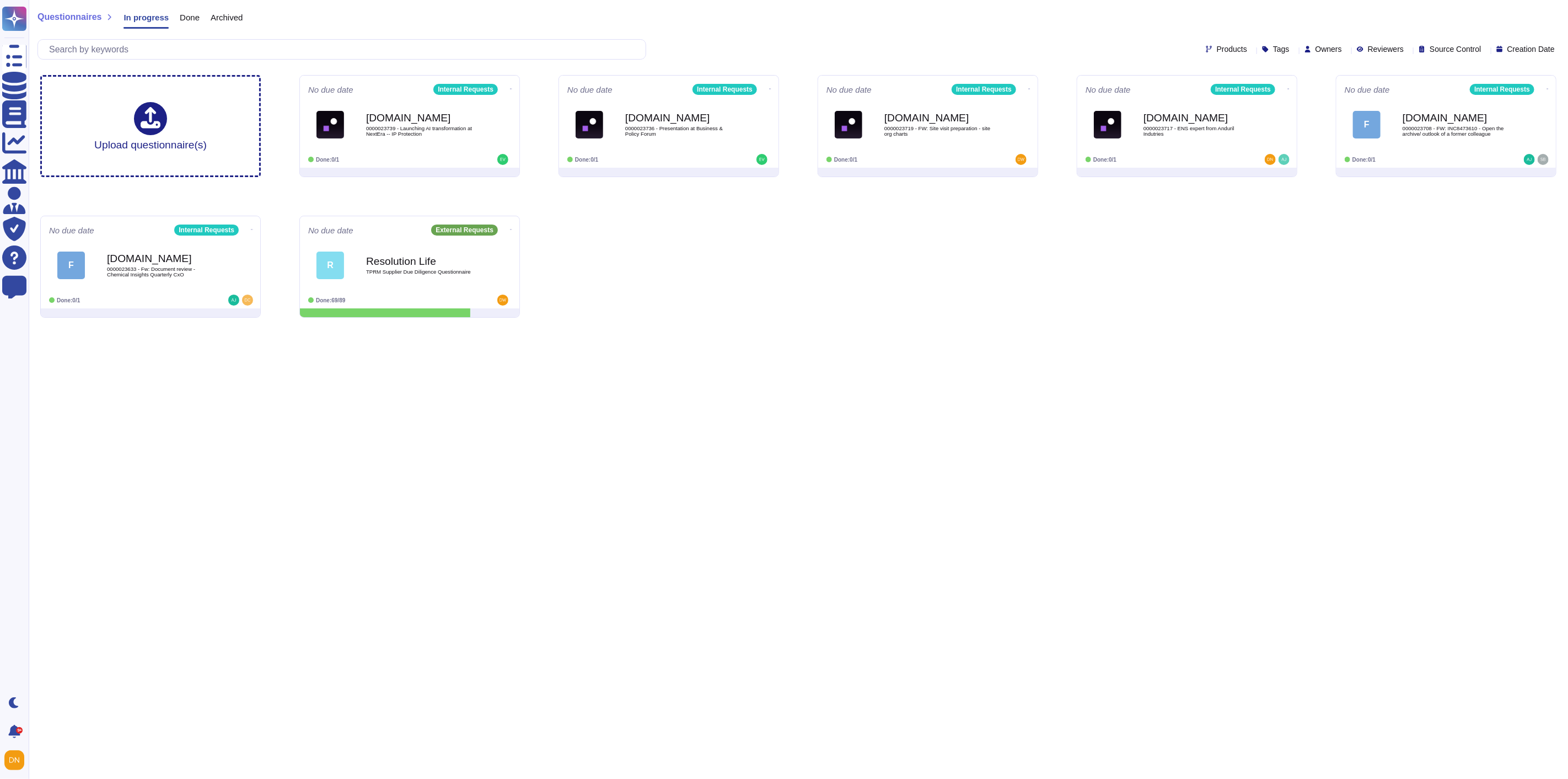
click at [775, 272] on div "Upload questionnaire(s) No due date Internal Requests [DOMAIN_NAME] 0000023739 …" at bounding box center [798, 196] width 1534 height 260
